Goal: Task Accomplishment & Management: Manage account settings

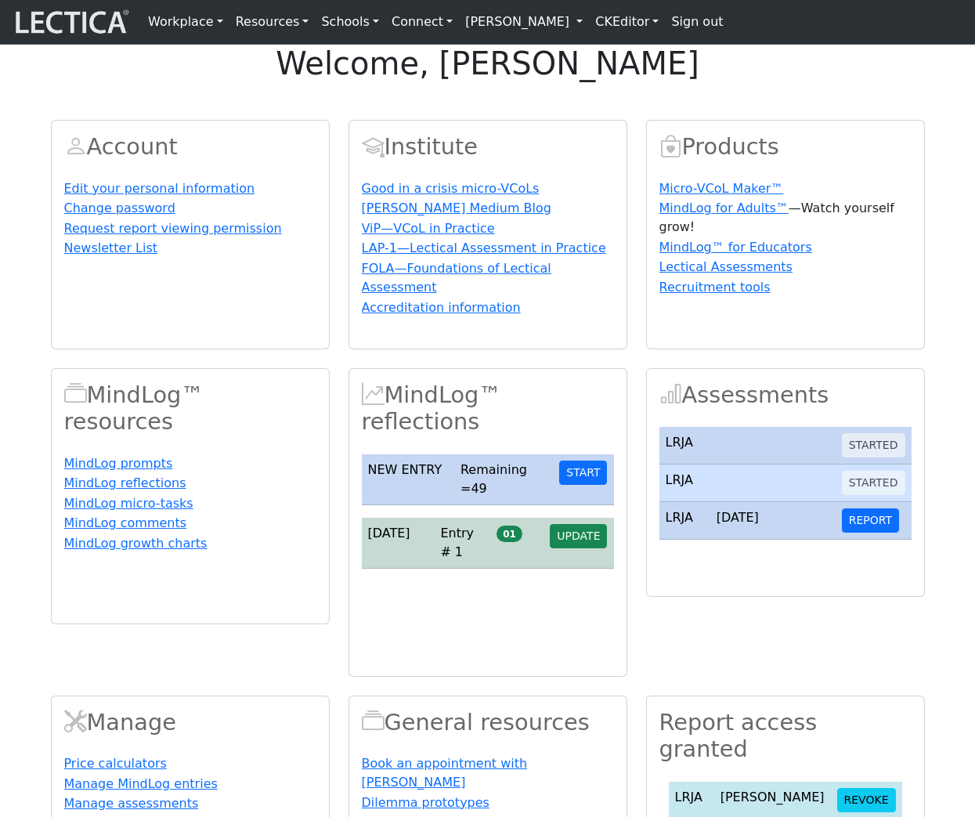
click at [577, 33] on link "[PERSON_NAME]" at bounding box center [524, 21] width 130 height 31
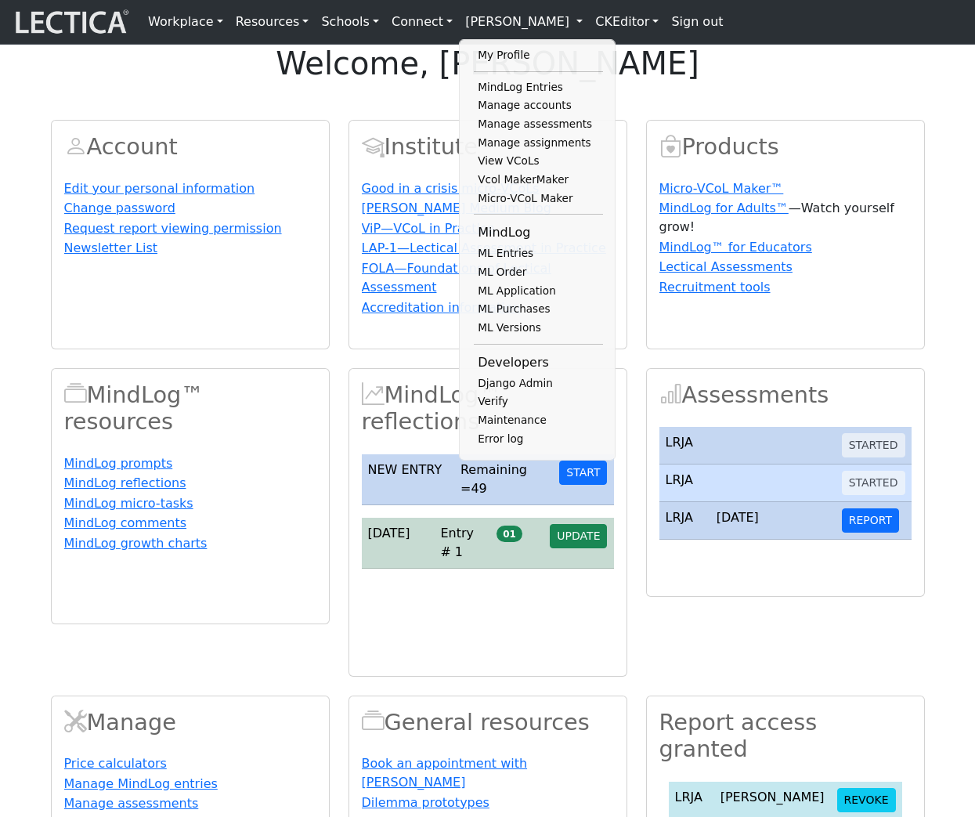
click at [276, 336] on div "Edit your personal information Change password Request report viewing permissio…" at bounding box center [190, 257] width 252 height 157
click at [349, 403] on div "Account Edit your personal information Change password Request report viewing p…" at bounding box center [488, 526] width 893 height 851
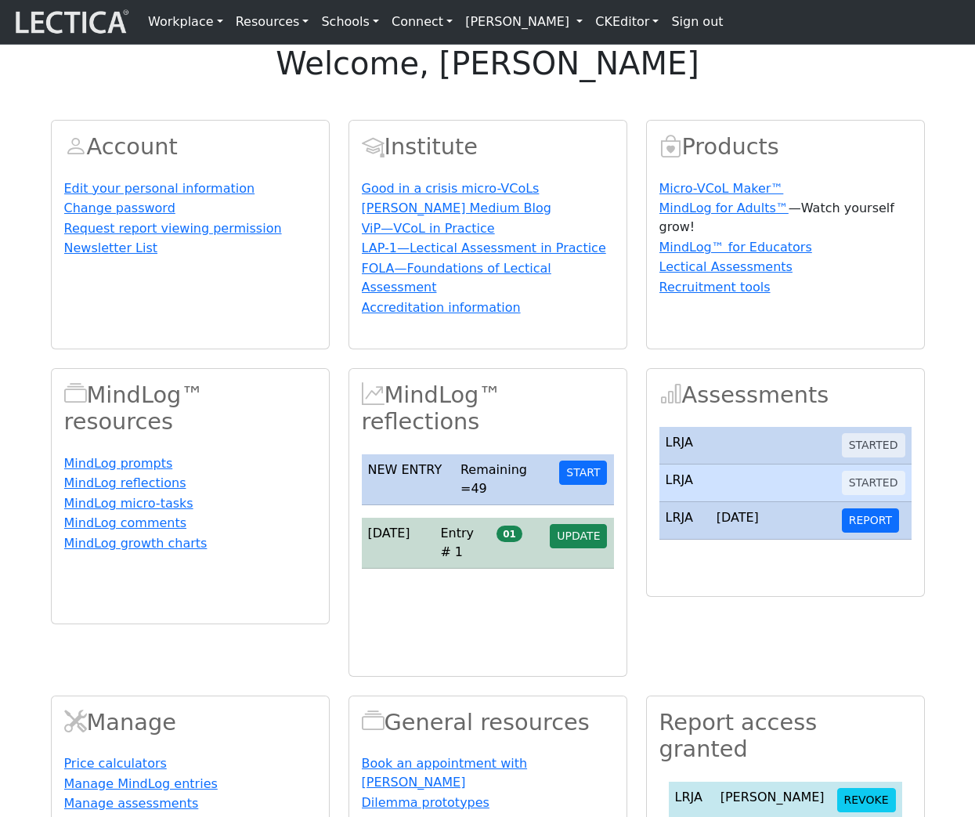
click at [329, 413] on div "Account Edit your personal information Change password Request report viewing p…" at bounding box center [488, 526] width 893 height 851
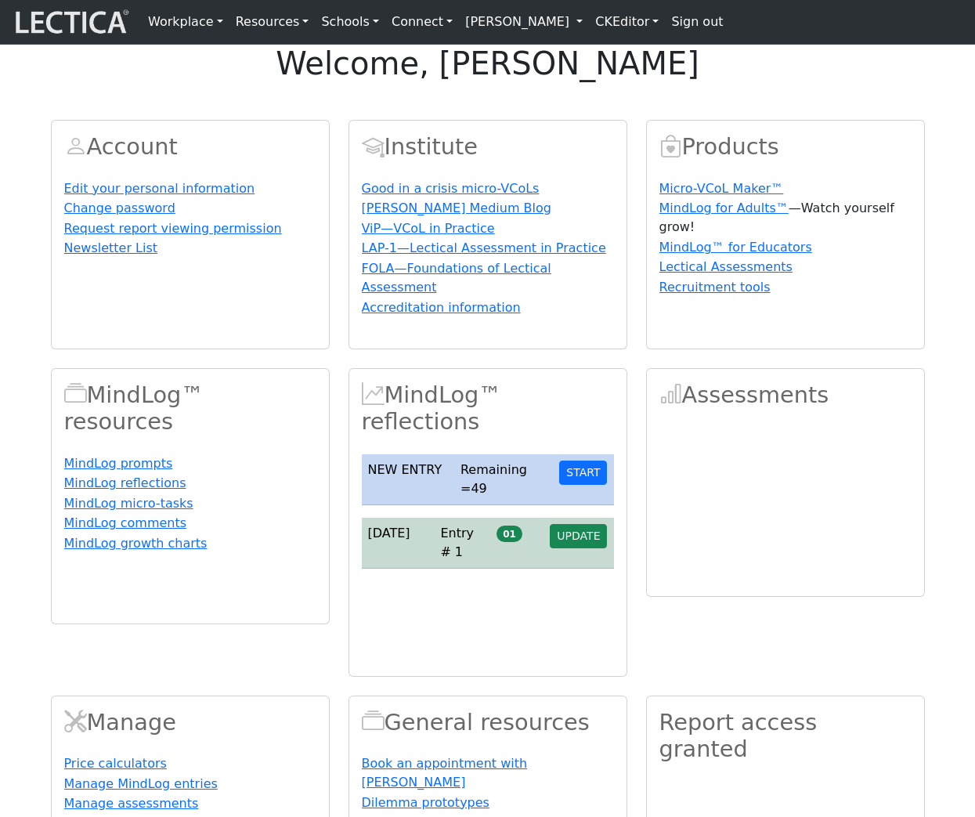
click at [572, 31] on link "[PERSON_NAME]" at bounding box center [524, 21] width 130 height 31
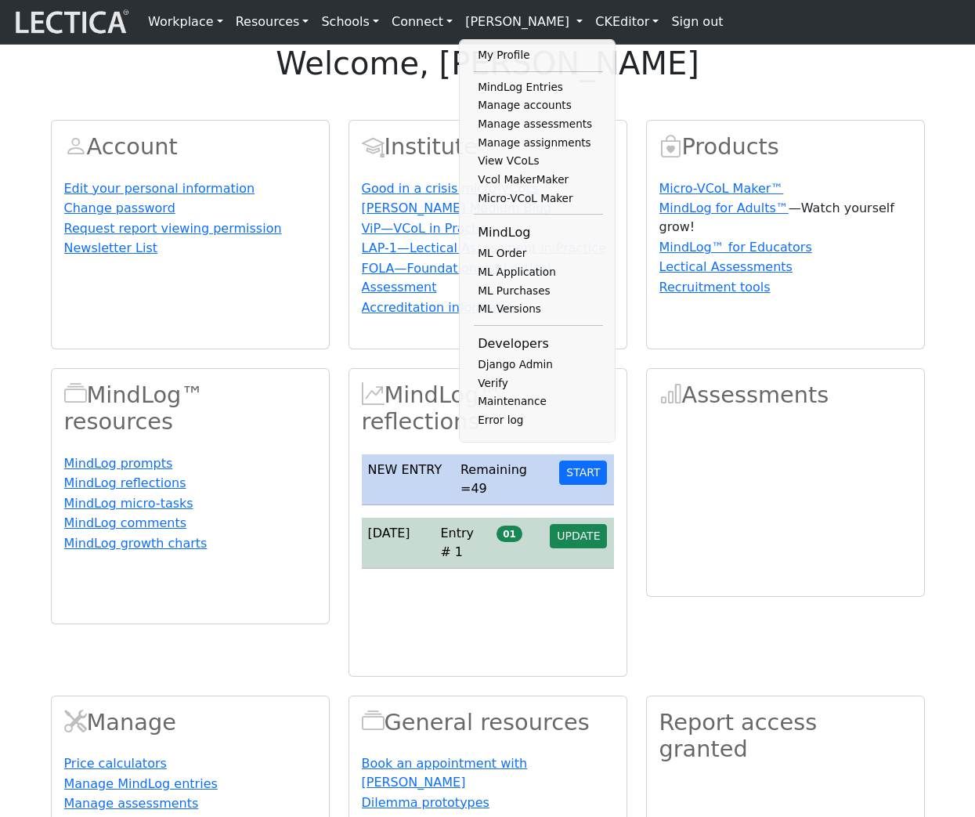
click at [505, 134] on link "Manage assessments" at bounding box center [538, 124] width 129 height 19
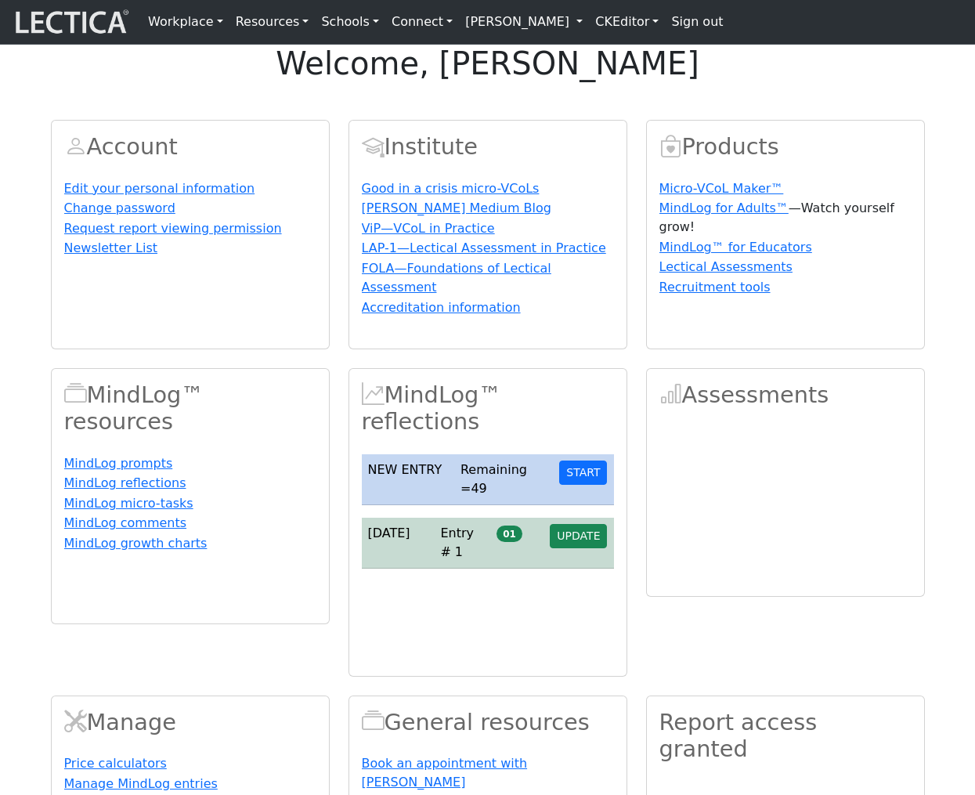
click at [546, 20] on link "[PERSON_NAME]" at bounding box center [524, 21] width 130 height 31
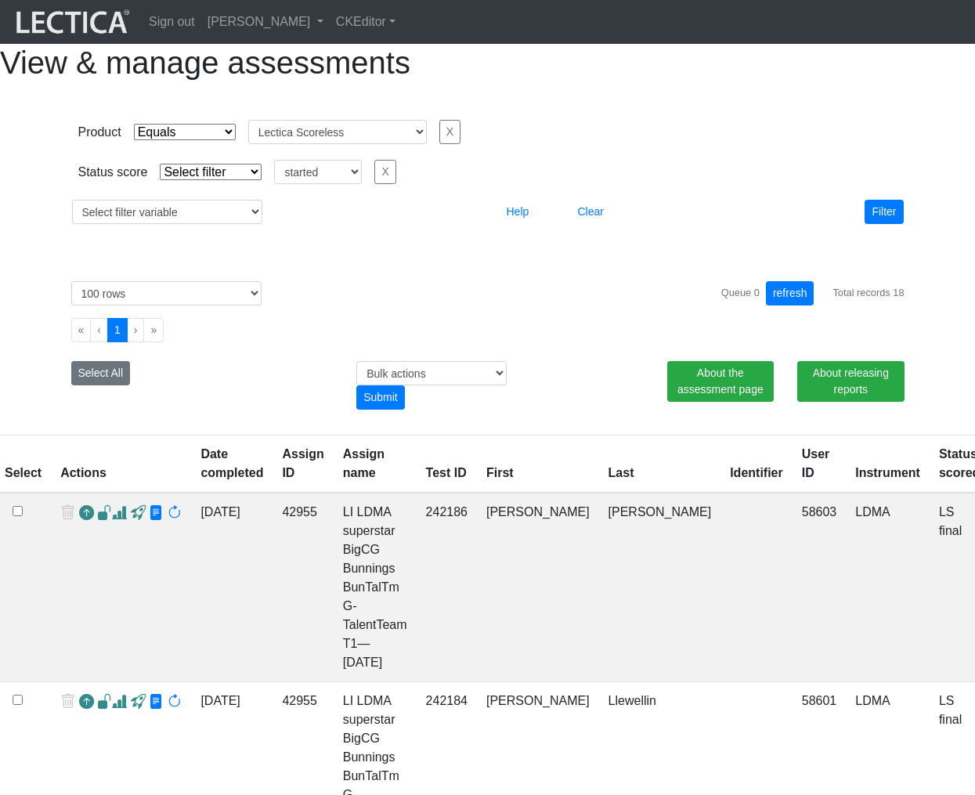
select select "Lectica Scoreless"
select select
select select "started"
select select "100"
click at [594, 224] on button "Clear" at bounding box center [591, 212] width 40 height 24
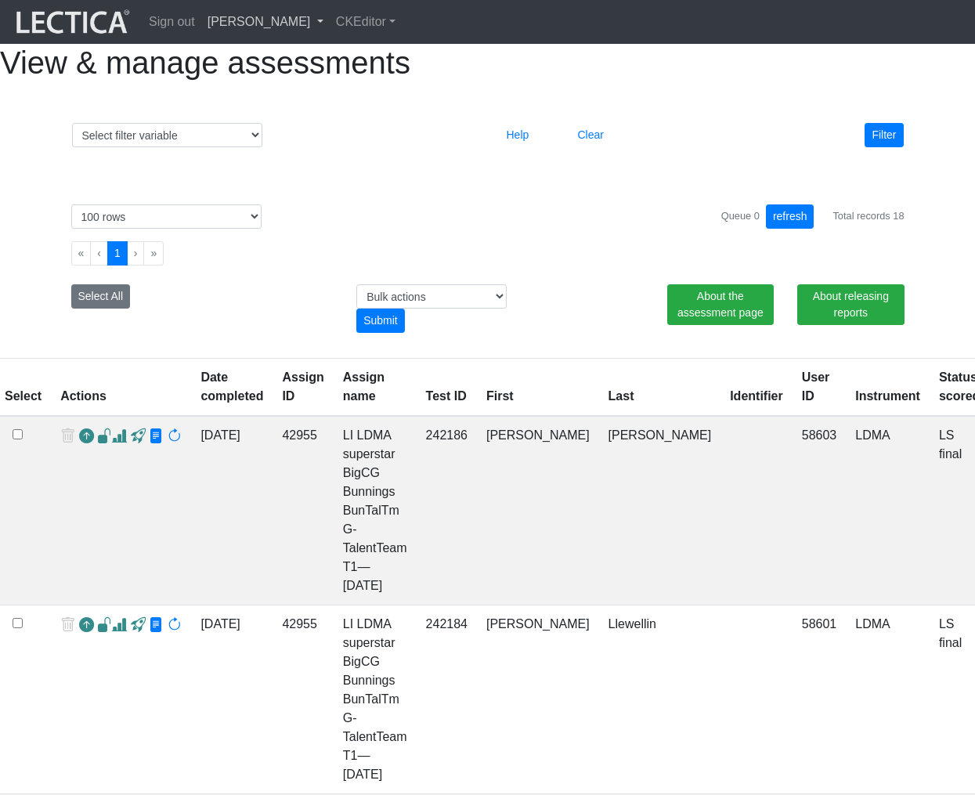
click at [326, 26] on link "[PERSON_NAME]" at bounding box center [265, 21] width 128 height 31
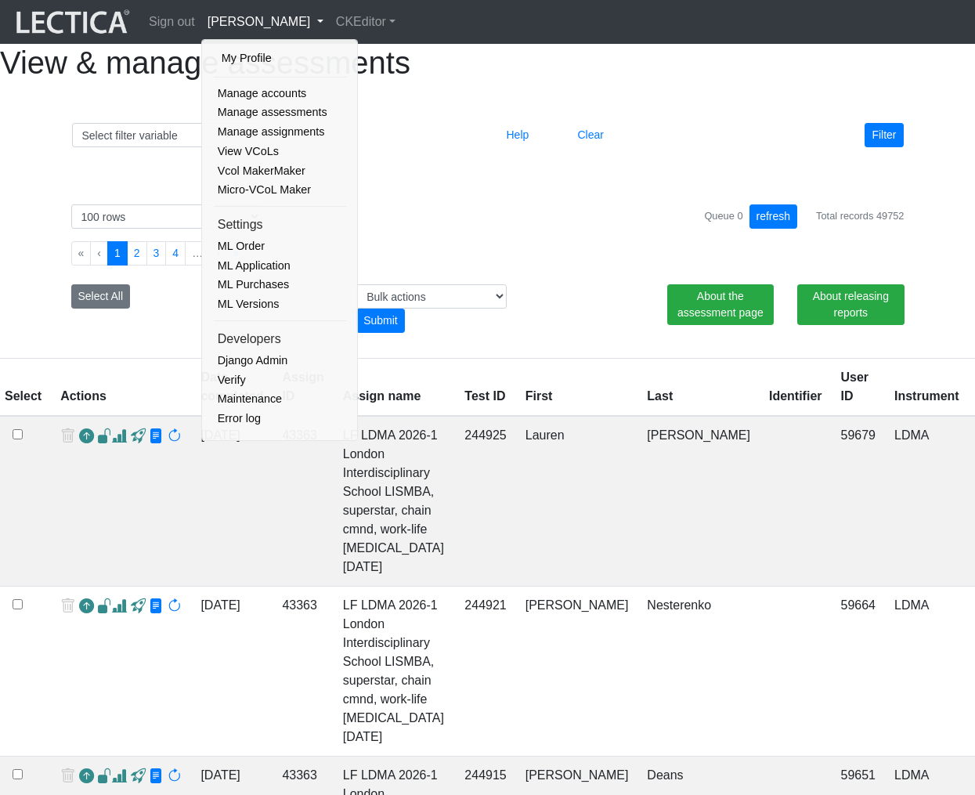
click at [236, 220] on li "Settings" at bounding box center [280, 224] width 133 height 23
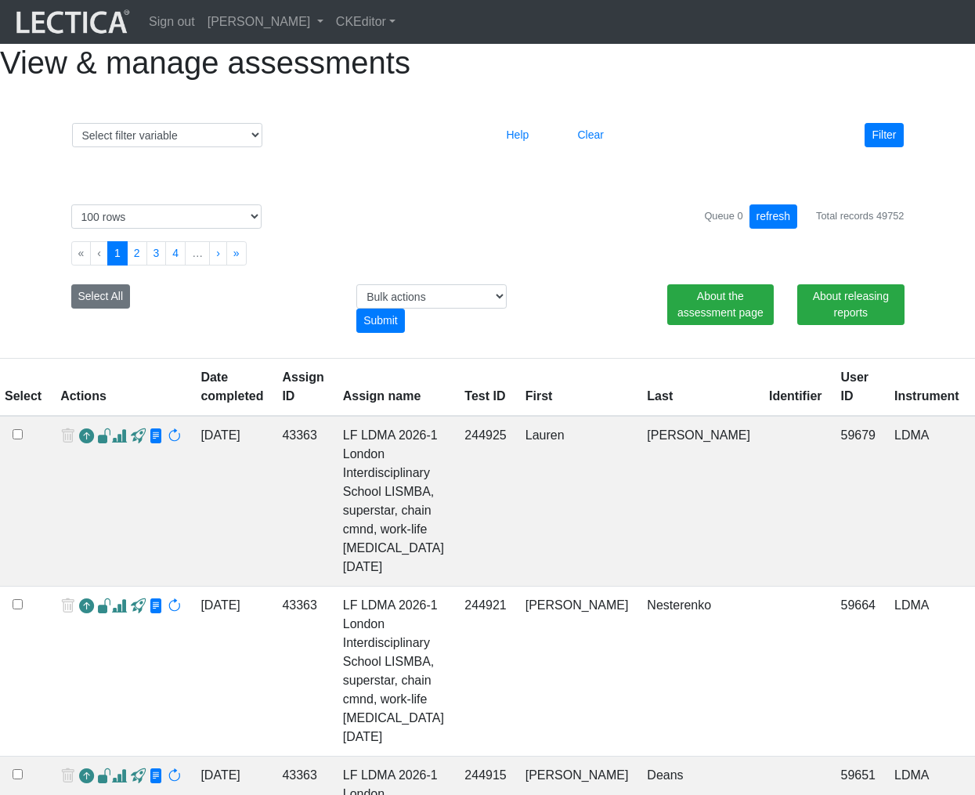
click at [318, 22] on link "[PERSON_NAME]" at bounding box center [265, 21] width 128 height 31
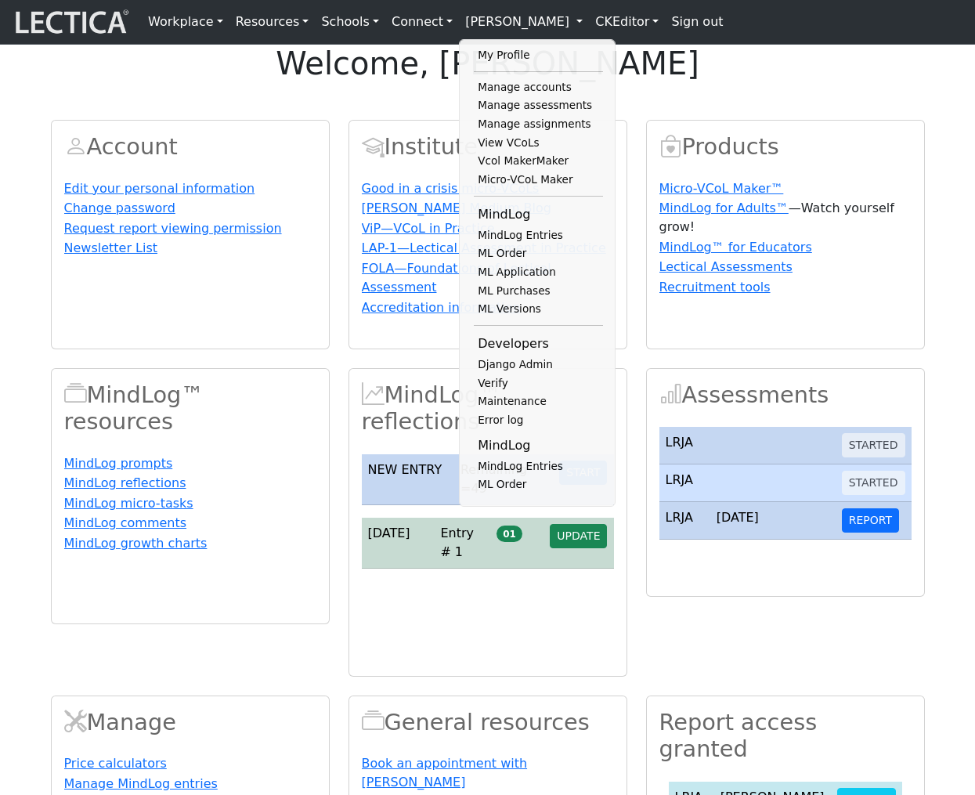
click at [326, 623] on div "MindLog™ resources MindLog prompts MindLog reflections MindLog micro-tasks Mind…" at bounding box center [190, 496] width 277 height 255
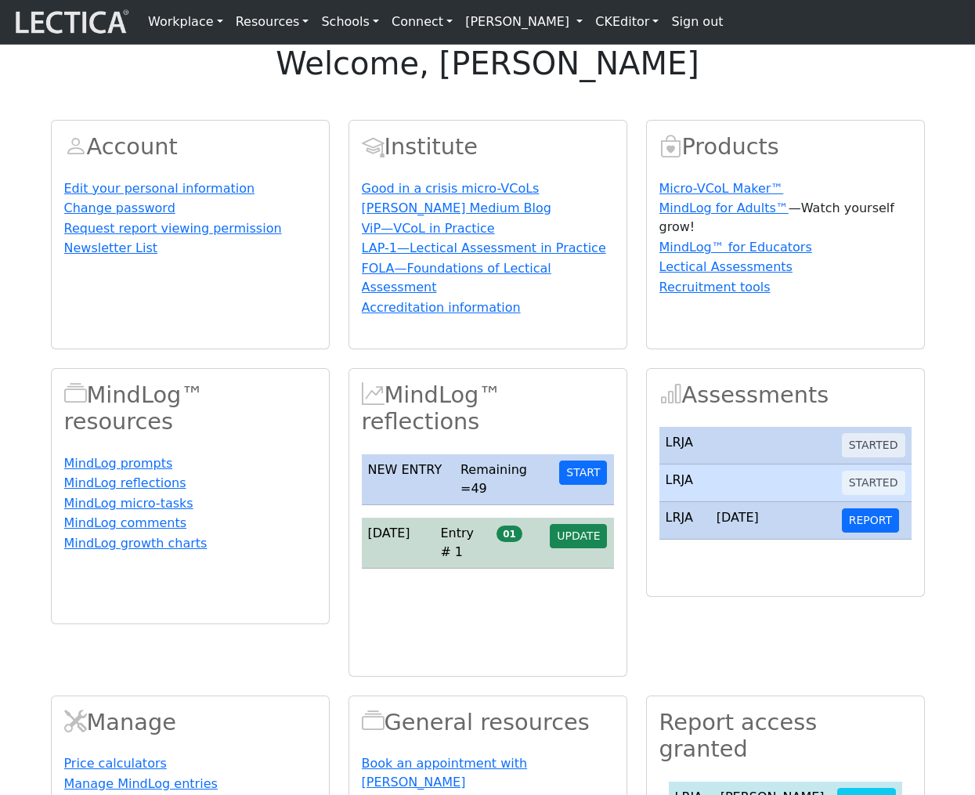
click at [537, 34] on link "[PERSON_NAME]" at bounding box center [524, 21] width 130 height 31
